Goal: Entertainment & Leisure: Consume media (video, audio)

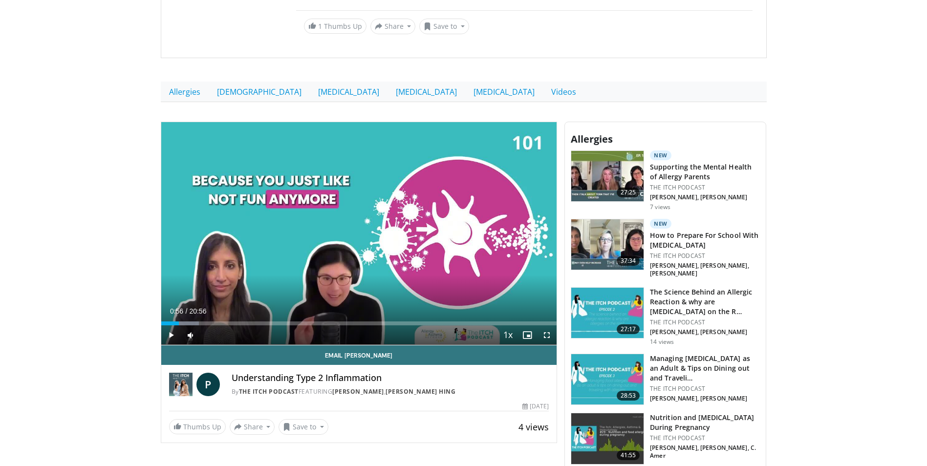
scroll to position [586, 0]
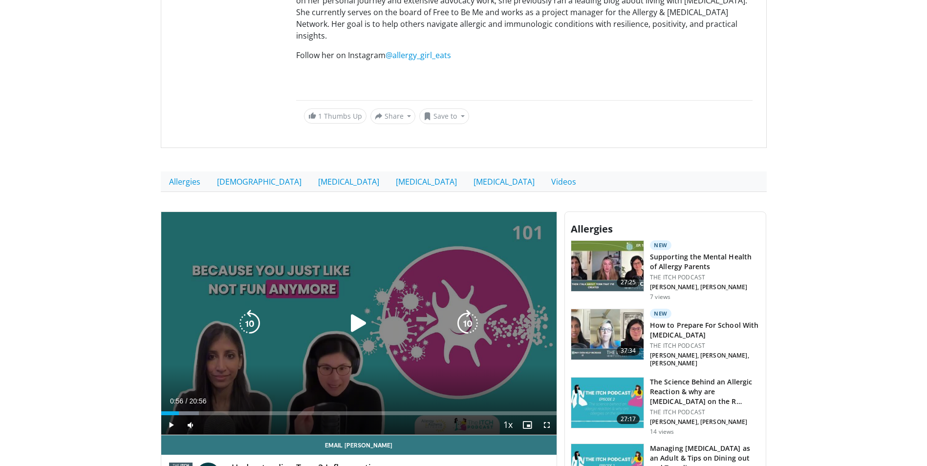
click at [357, 310] on icon "Video Player" at bounding box center [358, 323] width 27 height 27
click at [461, 310] on icon "Video Player" at bounding box center [467, 323] width 27 height 27
click at [467, 310] on icon "Video Player" at bounding box center [467, 323] width 27 height 27
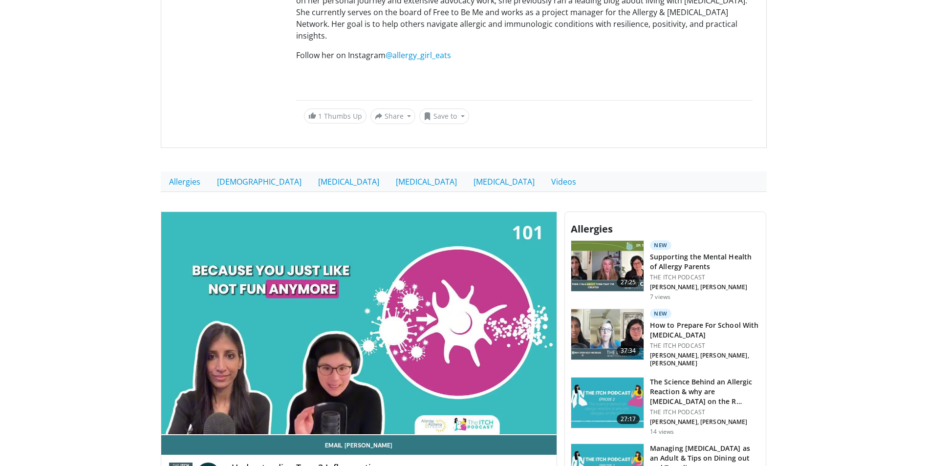
click at [467, 287] on div "40 seconds Tap to unmute" at bounding box center [359, 323] width 396 height 223
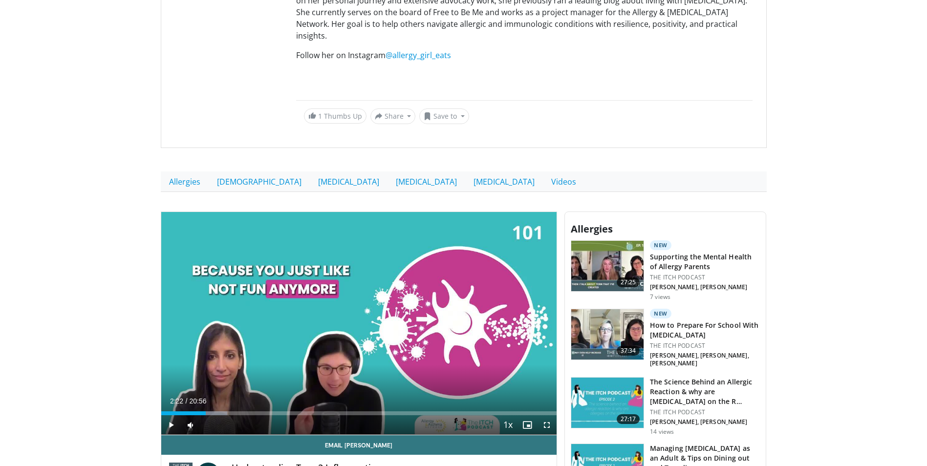
click at [467, 287] on div "40 seconds Tap to unmute" at bounding box center [359, 323] width 396 height 223
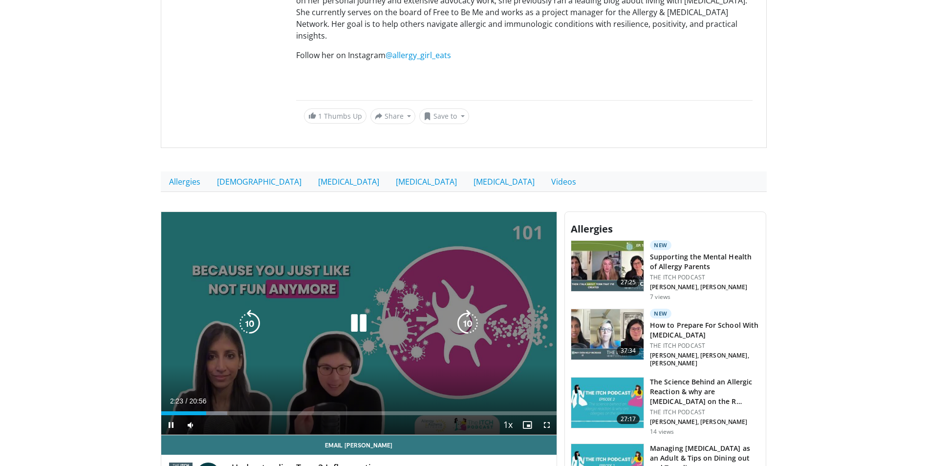
click at [467, 310] on icon "Video Player" at bounding box center [467, 323] width 27 height 27
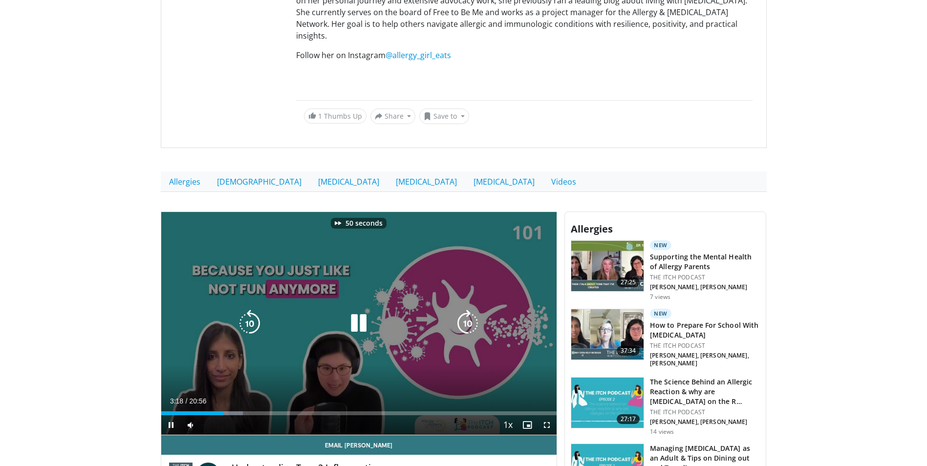
click at [467, 310] on icon "Video Player" at bounding box center [467, 323] width 27 height 27
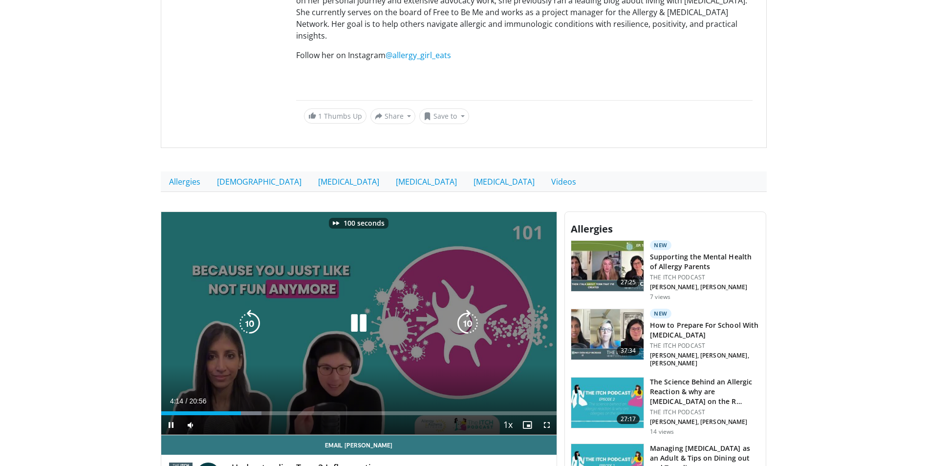
click at [467, 310] on icon "Video Player" at bounding box center [467, 323] width 27 height 27
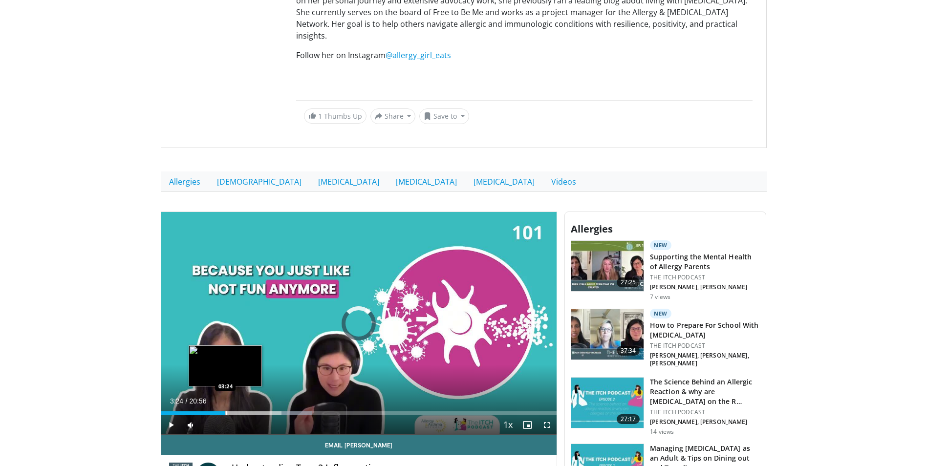
click at [225, 406] on div "Loaded : 38.14% 03:24 03:24" at bounding box center [359, 410] width 396 height 9
click at [244, 406] on div "Loaded : 22.25% 03:31 04:23" at bounding box center [359, 410] width 396 height 9
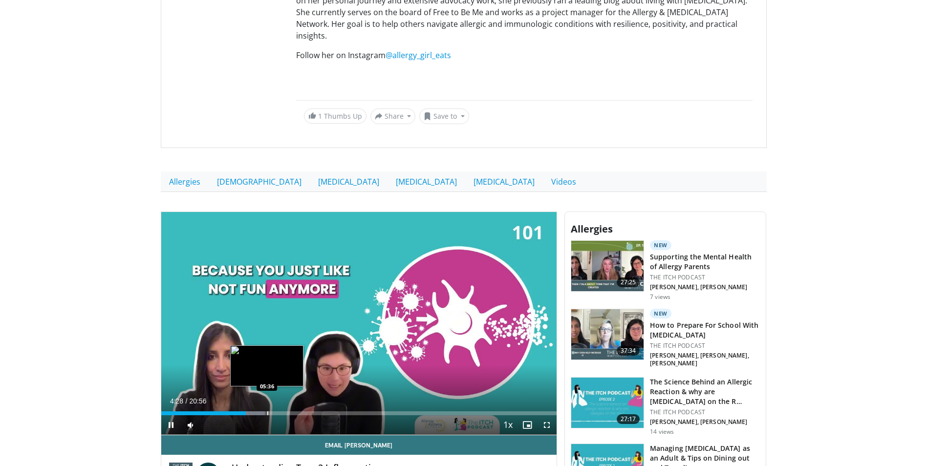
click at [267, 411] on div "Progress Bar" at bounding box center [267, 413] width 1 height 4
click at [279, 406] on div "Loaded : 31.79% 05:38 06:15" at bounding box center [359, 410] width 396 height 9
click at [295, 406] on div "Loaded : 34.97% 06:16 07:04" at bounding box center [359, 410] width 396 height 9
click at [281, 411] on div "Progress Bar" at bounding box center [281, 413] width 1 height 4
click at [260, 411] on div "05:16" at bounding box center [211, 413] width 100 height 4
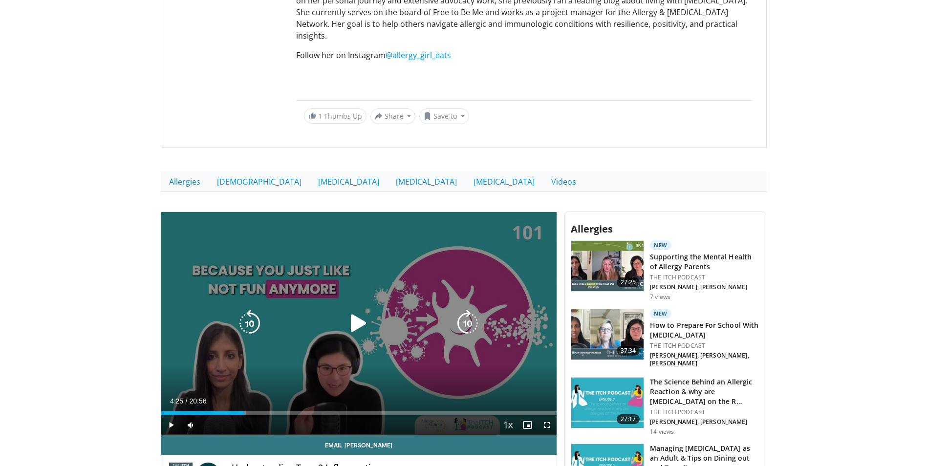
click at [244, 411] on div "04:25" at bounding box center [203, 413] width 84 height 4
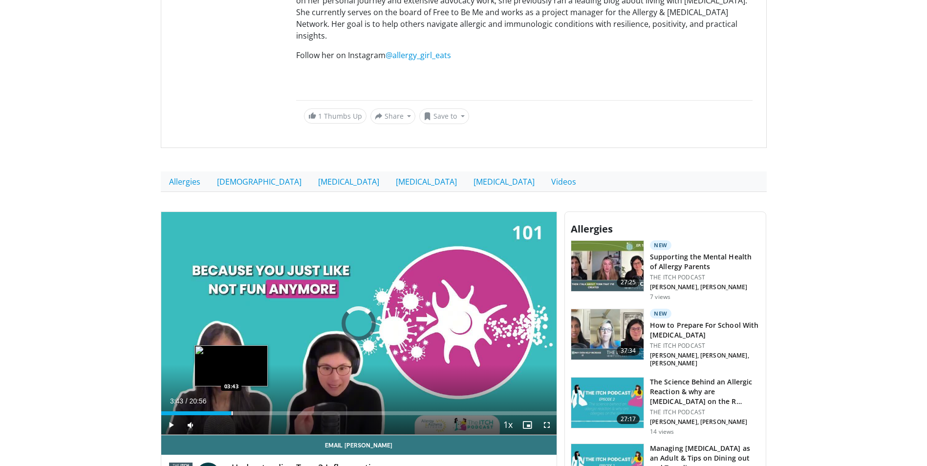
click at [232, 411] on div "Progress Bar" at bounding box center [232, 413] width 1 height 4
click at [217, 411] on div "Progress Bar" at bounding box center [217, 413] width 1 height 4
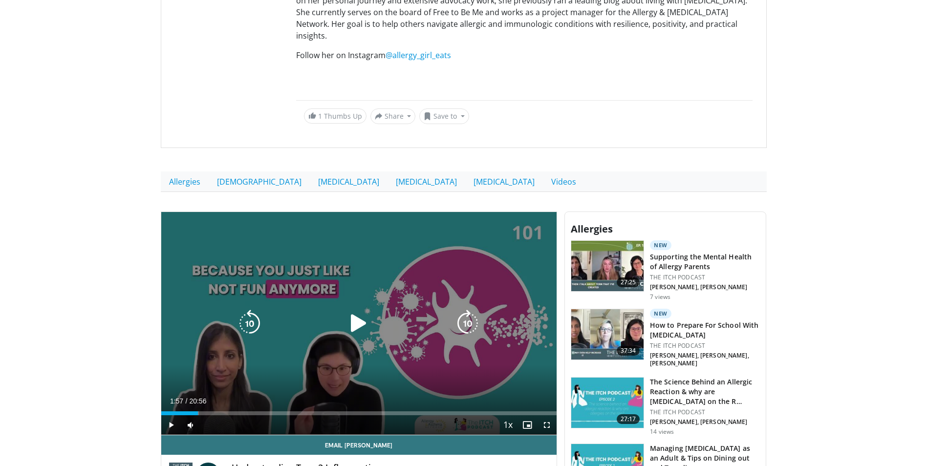
click at [198, 411] on div "01:57" at bounding box center [179, 413] width 37 height 4
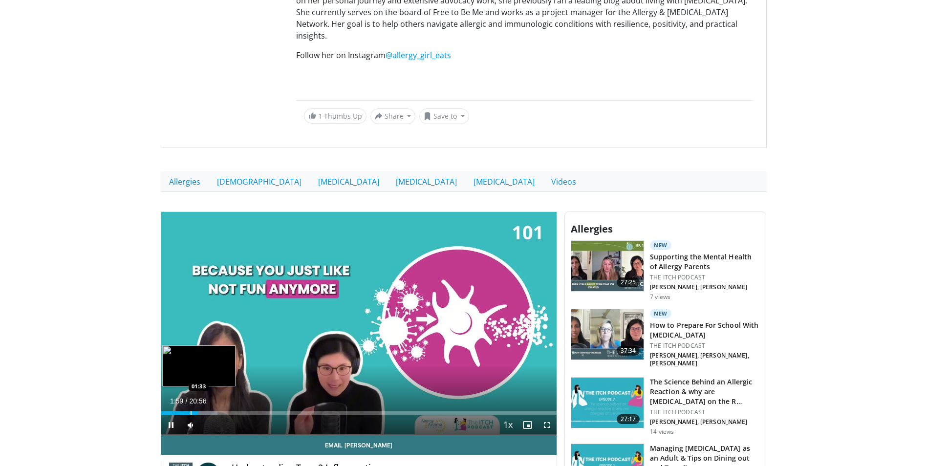
click at [191, 411] on div "Progress Bar" at bounding box center [191, 413] width 1 height 4
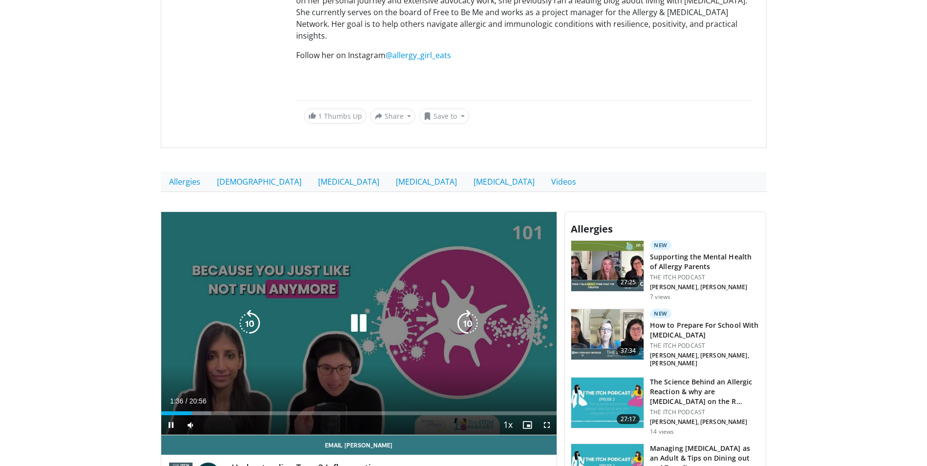
click at [468, 310] on icon "Video Player" at bounding box center [467, 323] width 27 height 27
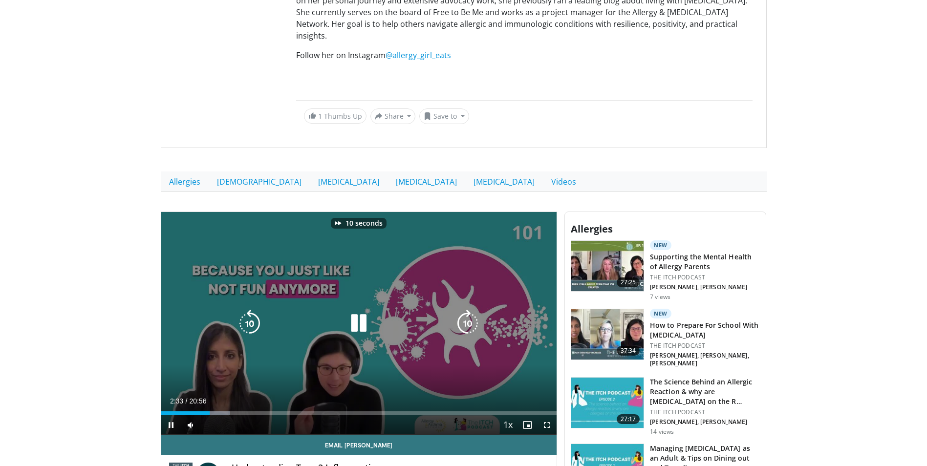
click at [468, 310] on icon "Video Player" at bounding box center [467, 323] width 27 height 27
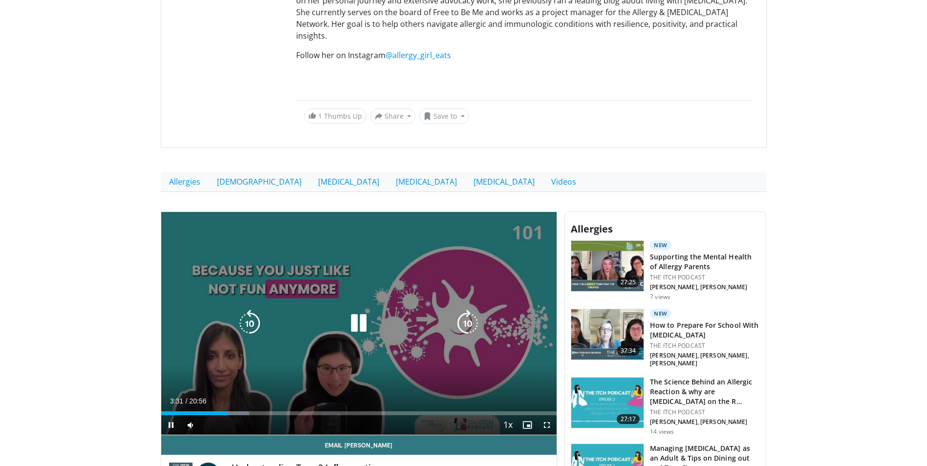
click at [468, 310] on icon "Video Player" at bounding box center [467, 323] width 27 height 27
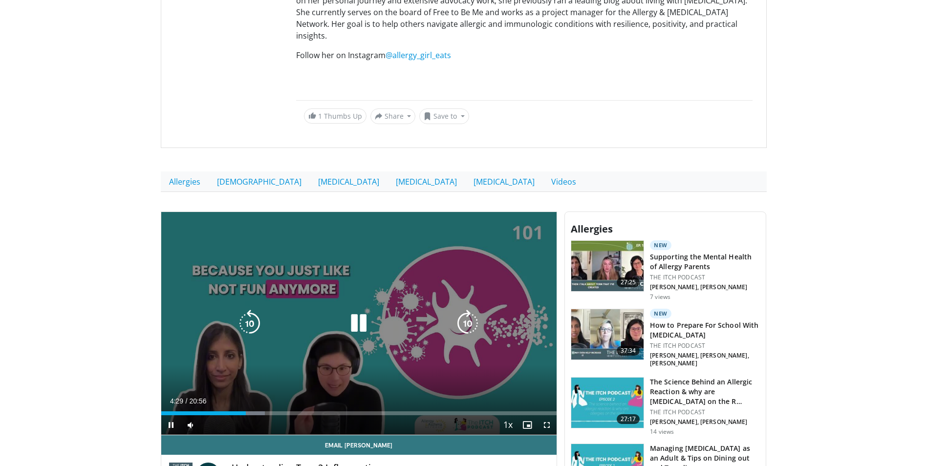
click at [469, 310] on icon "Video Player" at bounding box center [467, 323] width 27 height 27
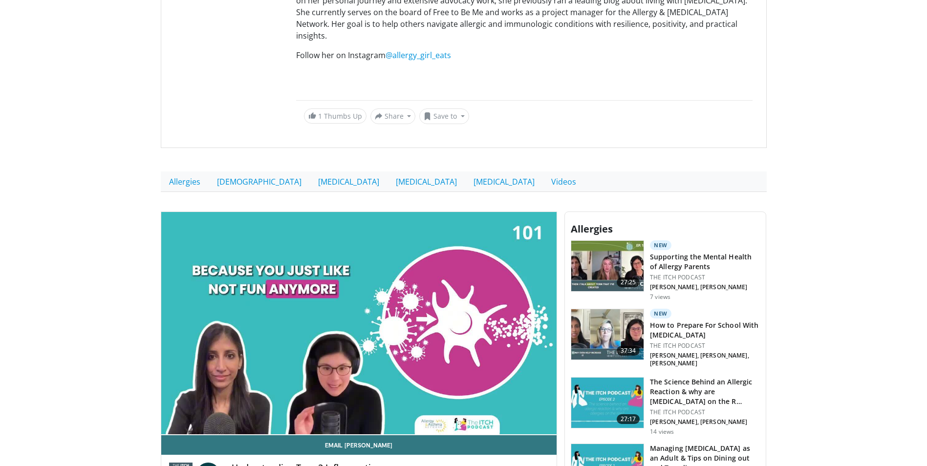
click at [469, 287] on div "10 seconds Tap to unmute" at bounding box center [359, 323] width 396 height 223
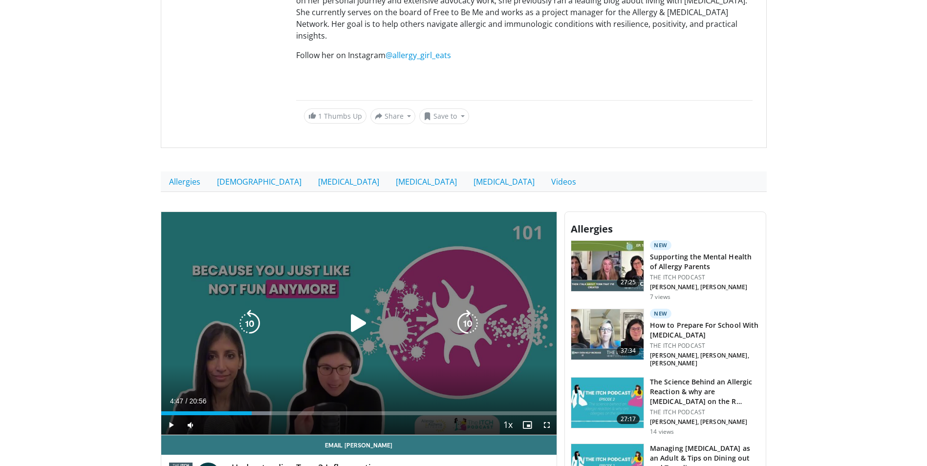
click at [465, 310] on icon "Video Player" at bounding box center [467, 323] width 27 height 27
click at [353, 310] on icon "Video Player" at bounding box center [358, 323] width 27 height 27
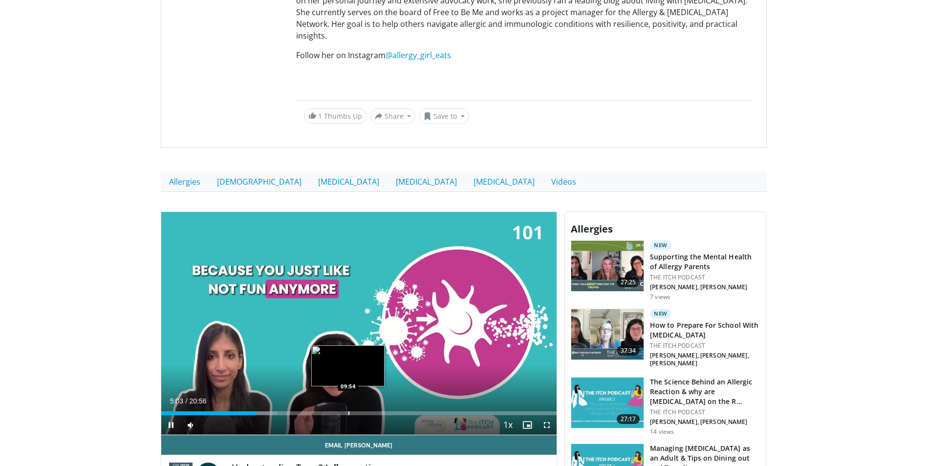
click at [348, 411] on div "Progress Bar" at bounding box center [348, 413] width 1 height 4
click at [331, 411] on div "Progress Bar" at bounding box center [331, 413] width 1 height 4
click at [307, 411] on div "Progress Bar" at bounding box center [307, 413] width 1 height 4
click at [334, 411] on div "Progress Bar" at bounding box center [334, 413] width 1 height 4
click at [345, 411] on div "Progress Bar" at bounding box center [343, 413] width 31 height 4
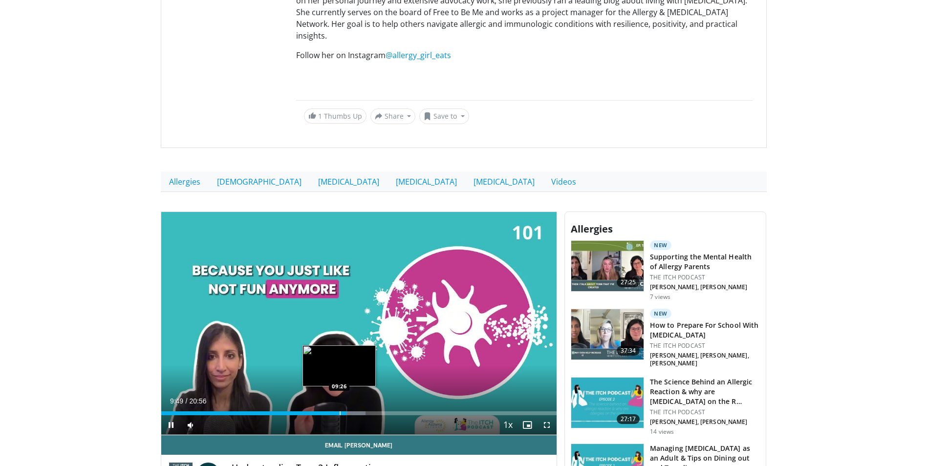
click at [340, 411] on div "Progress Bar" at bounding box center [340, 413] width 1 height 4
click at [171, 415] on span "Video Player" at bounding box center [171, 425] width 20 height 20
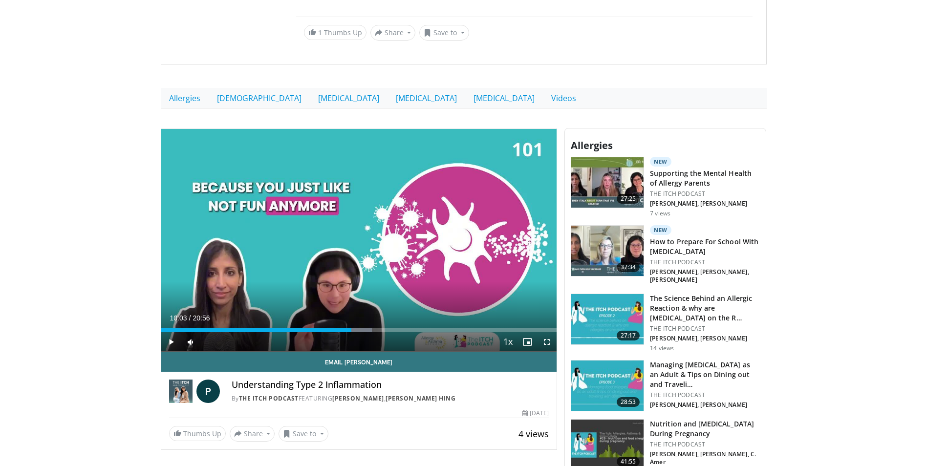
scroll to position [635, 0]
